Goal: Information Seeking & Learning: Learn about a topic

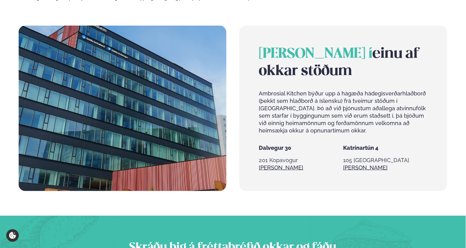
scroll to position [464, 0]
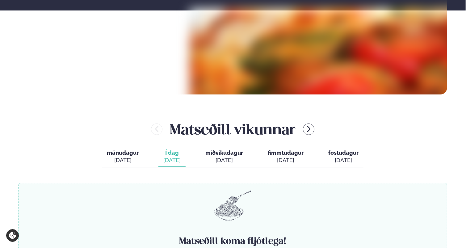
scroll to position [247, 0]
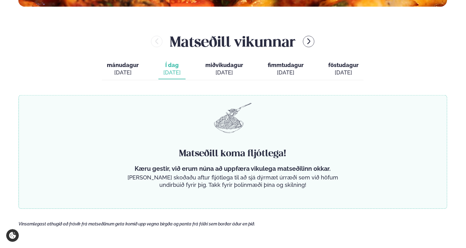
click at [128, 71] on div "[DATE]" at bounding box center [123, 72] width 32 height 7
click at [171, 67] on span "Í dag" at bounding box center [172, 65] width 17 height 7
click at [228, 67] on span "miðvikudagur" at bounding box center [225, 65] width 38 height 6
click at [184, 68] on button "Í dag Í d. sep. 16" at bounding box center [172, 69] width 27 height 20
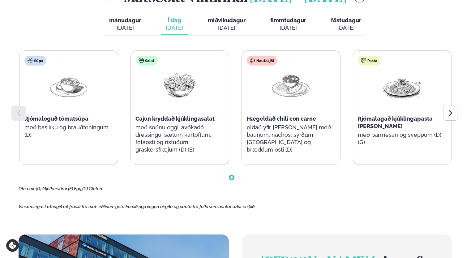
scroll to position [309, 0]
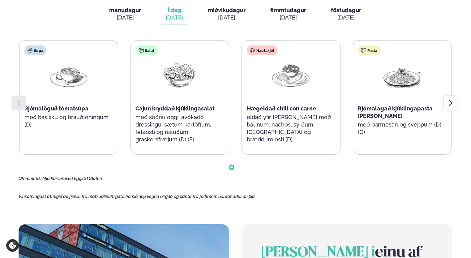
click at [197, 182] on main "Heim / Vikumatseðill Vikulegt matseðill okkar Komdu með á dagana þar sem uppáha…" at bounding box center [235, 111] width 471 height 840
